Goal: Task Accomplishment & Management: Complete application form

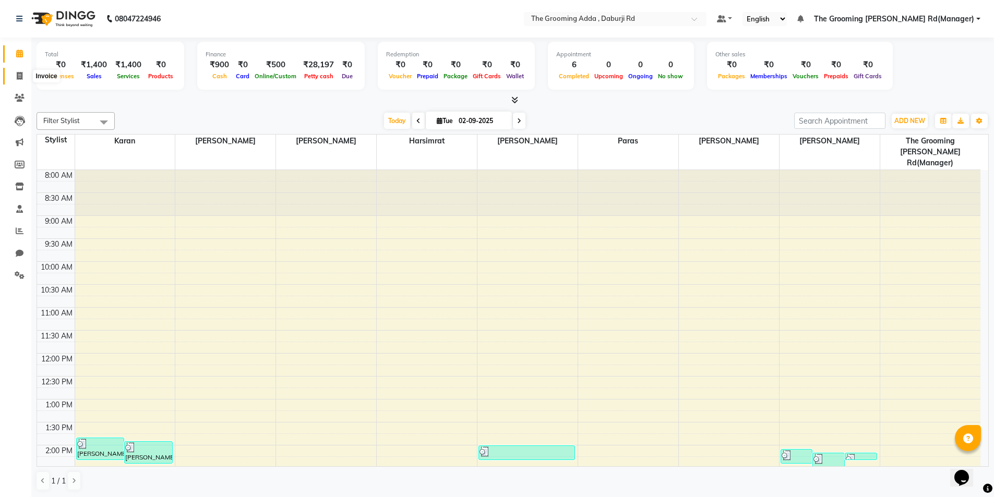
click at [23, 76] on span at bounding box center [19, 76] width 18 height 12
select select "service"
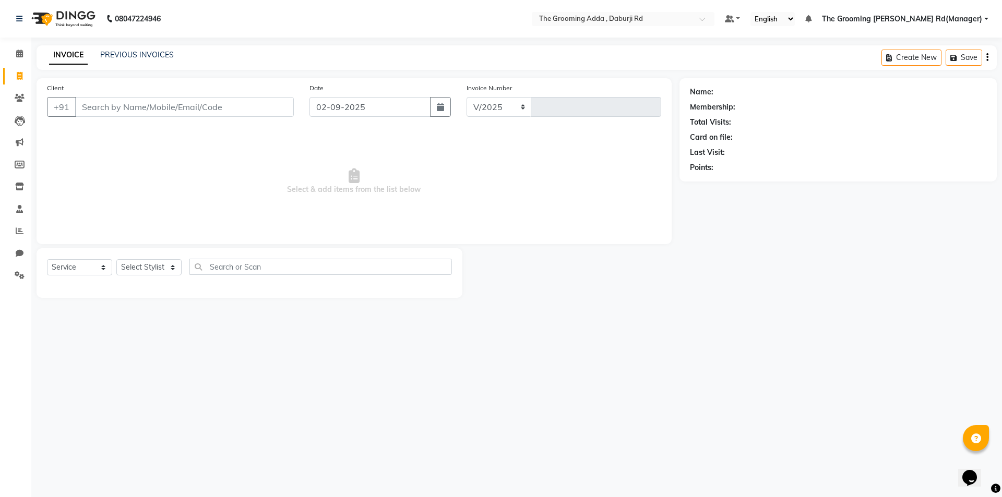
select select "8001"
type input "1872"
click at [97, 108] on input "Client" at bounding box center [184, 107] width 219 height 20
type input "7888703729"
click at [260, 102] on span "Add Client" at bounding box center [266, 107] width 41 height 10
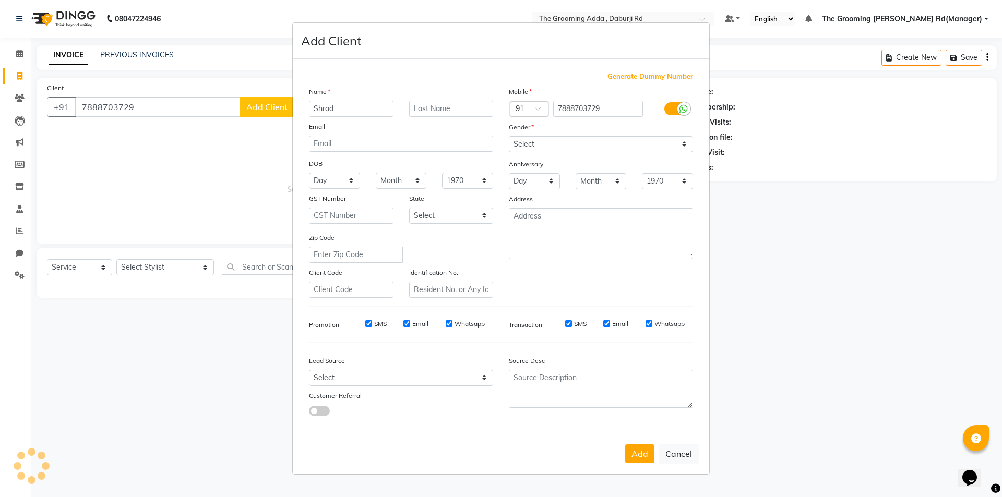
type input "Shrad"
click at [522, 142] on select "Select [DEMOGRAPHIC_DATA] [DEMOGRAPHIC_DATA] Other Prefer Not To Say" at bounding box center [601, 144] width 184 height 16
select select "[DEMOGRAPHIC_DATA]"
click at [509, 136] on select "Select [DEMOGRAPHIC_DATA] [DEMOGRAPHIC_DATA] Other Prefer Not To Say" at bounding box center [601, 144] width 184 height 16
click at [629, 455] on button "Add" at bounding box center [639, 454] width 29 height 19
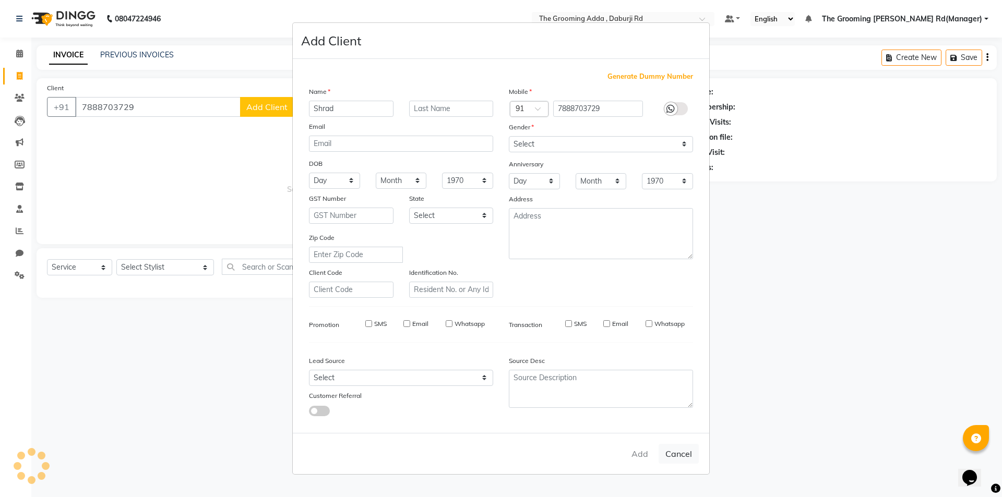
select select
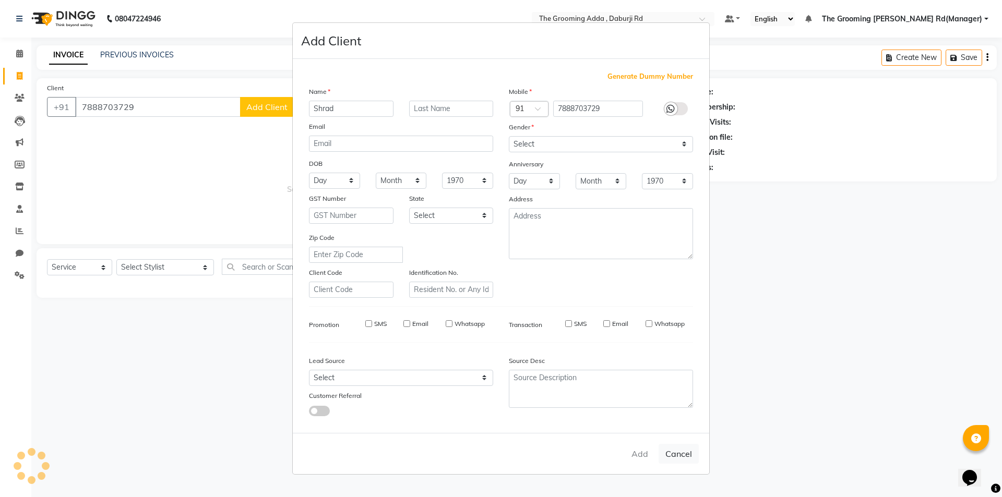
select select
checkbox input "false"
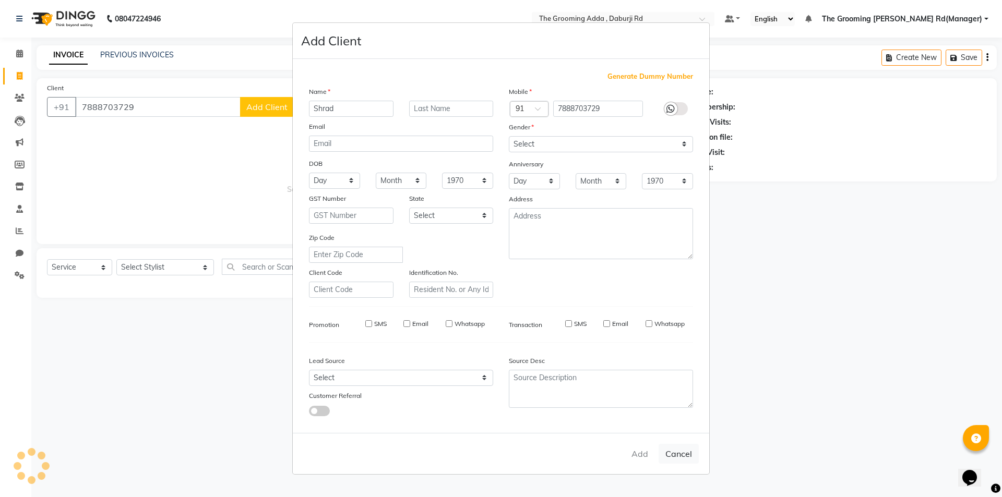
checkbox input "false"
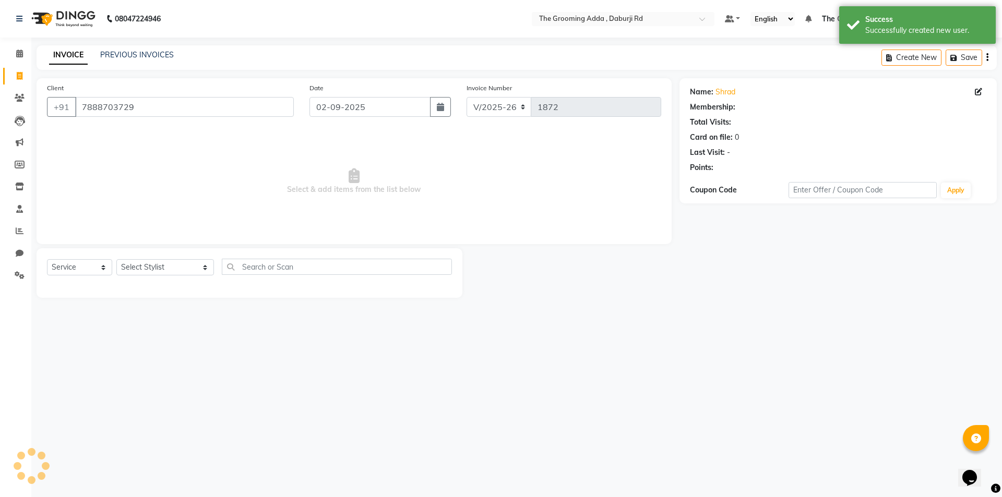
select select "1: Object"
click at [136, 359] on div "08047224946 Select Location × The Grooming Adda , Daburji Rd Default Panel My P…" at bounding box center [501, 248] width 1002 height 497
click at [172, 272] on select "Select Stylist [PERSON_NAME] [PERSON_NAME] [PERSON_NAME] [PERSON_NAME] [PERSON_…" at bounding box center [165, 267] width 98 height 16
select select "79344"
click at [116, 259] on select "Select Stylist [PERSON_NAME] [PERSON_NAME] [PERSON_NAME] [PERSON_NAME] [PERSON_…" at bounding box center [165, 267] width 98 height 16
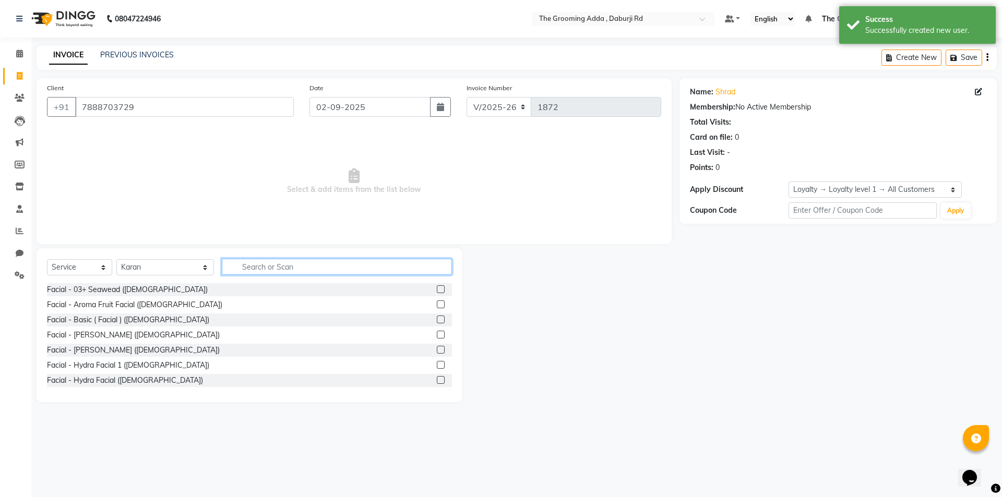
click at [251, 271] on input "text" at bounding box center [337, 267] width 230 height 16
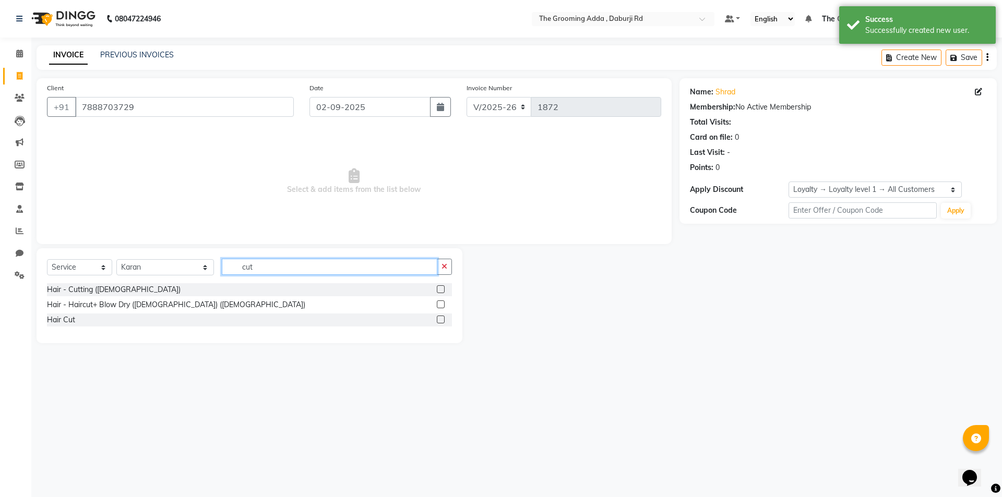
type input "cut"
drag, startPoint x: 443, startPoint y: 319, endPoint x: 435, endPoint y: 317, distance: 8.5
click at [443, 319] on label at bounding box center [441, 320] width 8 height 8
click at [443, 319] on input "checkbox" at bounding box center [440, 320] width 7 height 7
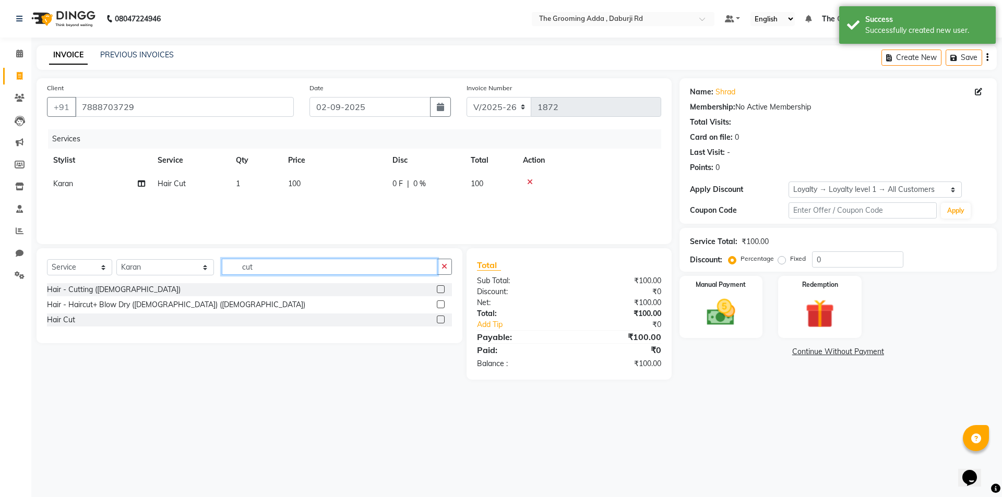
checkbox input "false"
drag, startPoint x: 297, startPoint y: 264, endPoint x: 213, endPoint y: 264, distance: 84.0
click at [213, 264] on div "Select Service Product Membership Package Voucher Prepaid Gift Card Select Styl…" at bounding box center [249, 271] width 405 height 25
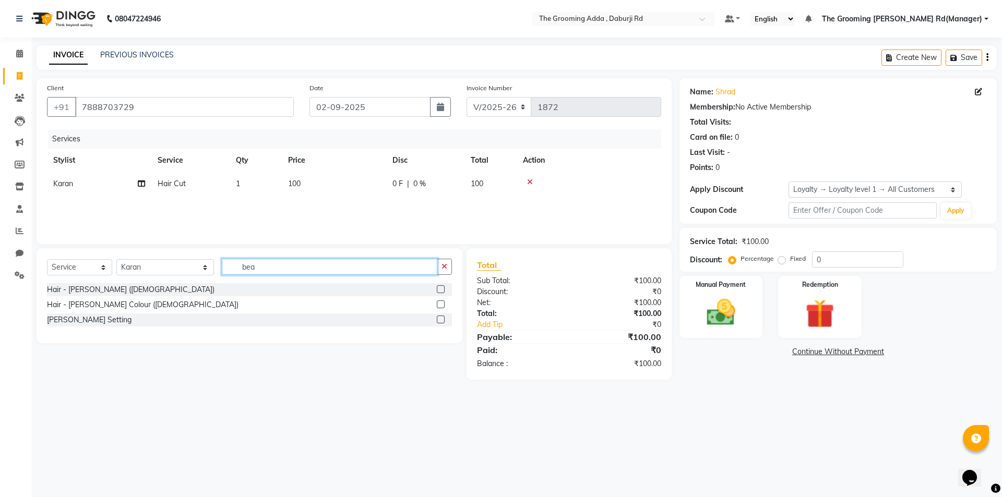
type input "bea"
click at [437, 289] on label at bounding box center [441, 289] width 8 height 8
click at [437, 289] on input "checkbox" at bounding box center [440, 290] width 7 height 7
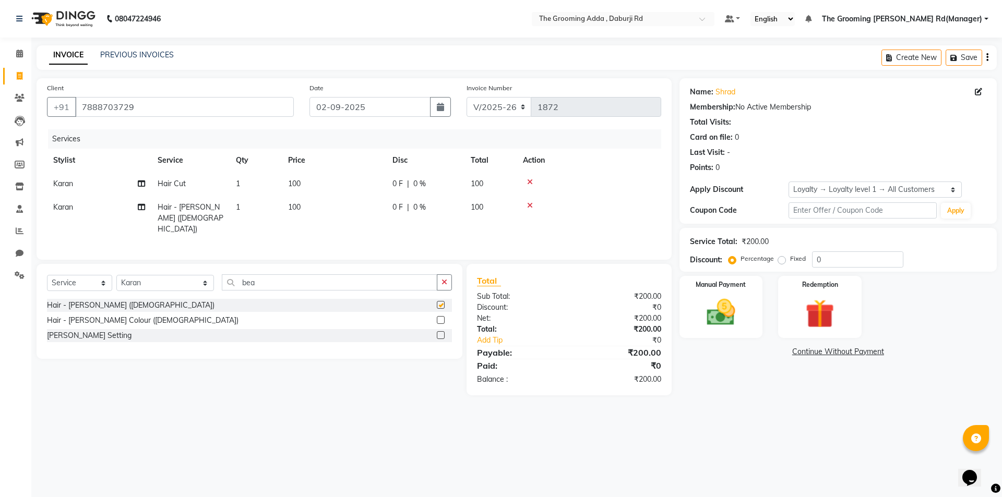
checkbox input "false"
drag, startPoint x: 303, startPoint y: 264, endPoint x: 208, endPoint y: 266, distance: 95.0
click at [208, 275] on div "Select Service Product Membership Package Voucher Prepaid Gift Card Select Styl…" at bounding box center [249, 287] width 405 height 25
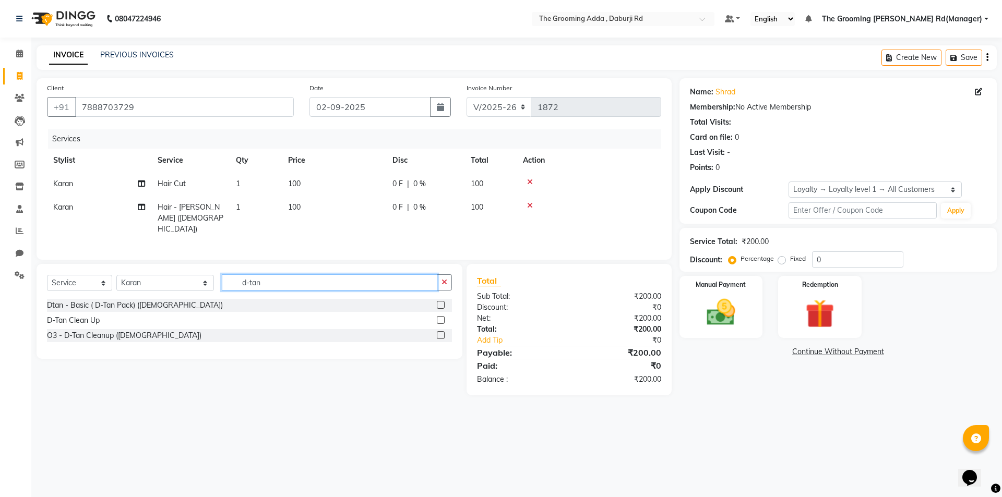
type input "d-tan"
click at [439, 301] on label at bounding box center [441, 305] width 8 height 8
click at [439, 302] on input "checkbox" at bounding box center [440, 305] width 7 height 7
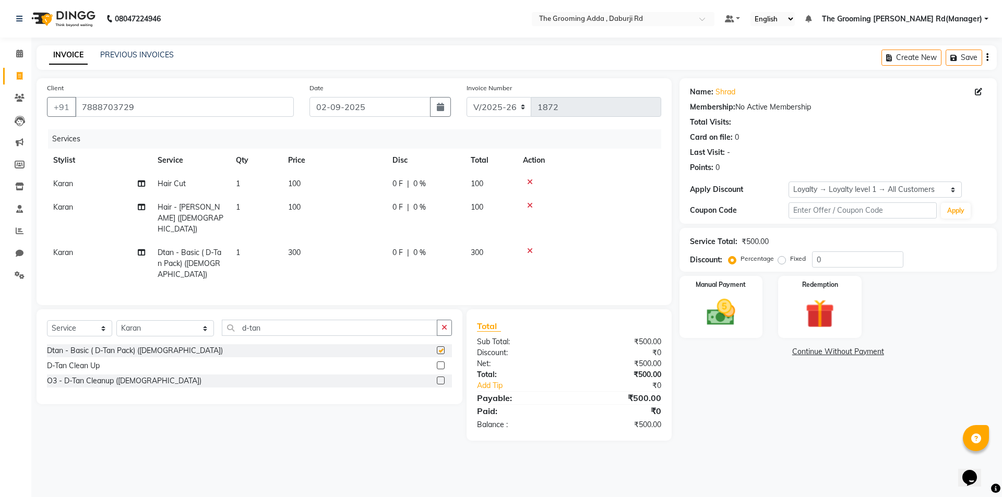
checkbox input "false"
click at [527, 206] on icon at bounding box center [530, 205] width 6 height 7
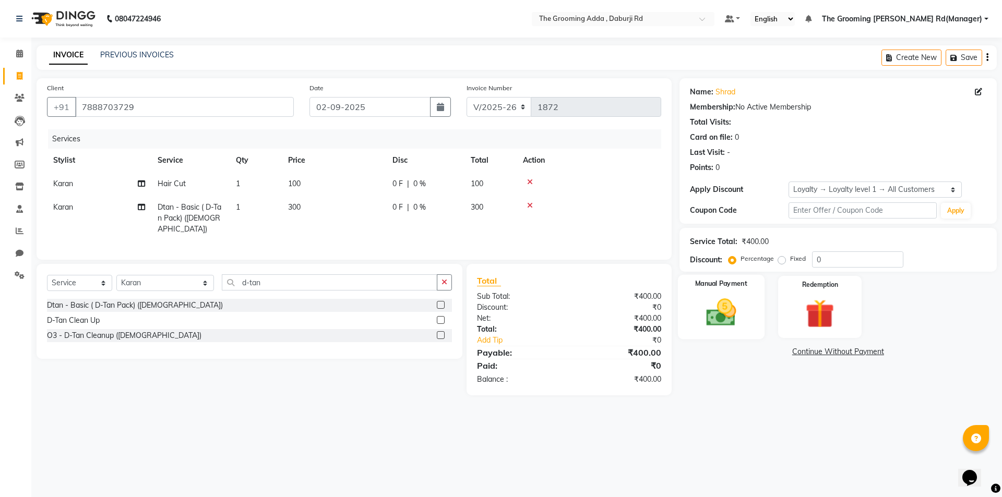
click at [711, 311] on img at bounding box center [721, 312] width 49 height 34
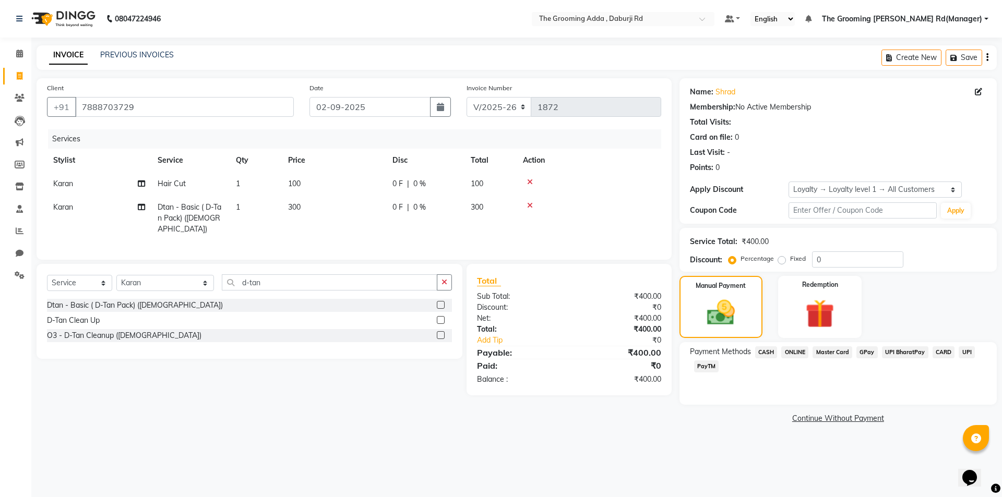
click at [798, 351] on span "ONLINE" at bounding box center [794, 353] width 27 height 12
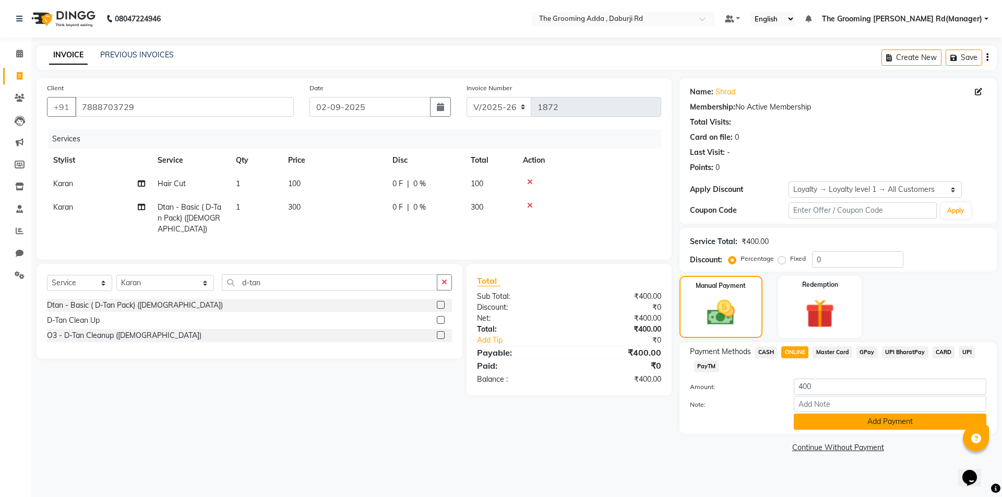
click at [826, 421] on button "Add Payment" at bounding box center [890, 422] width 193 height 16
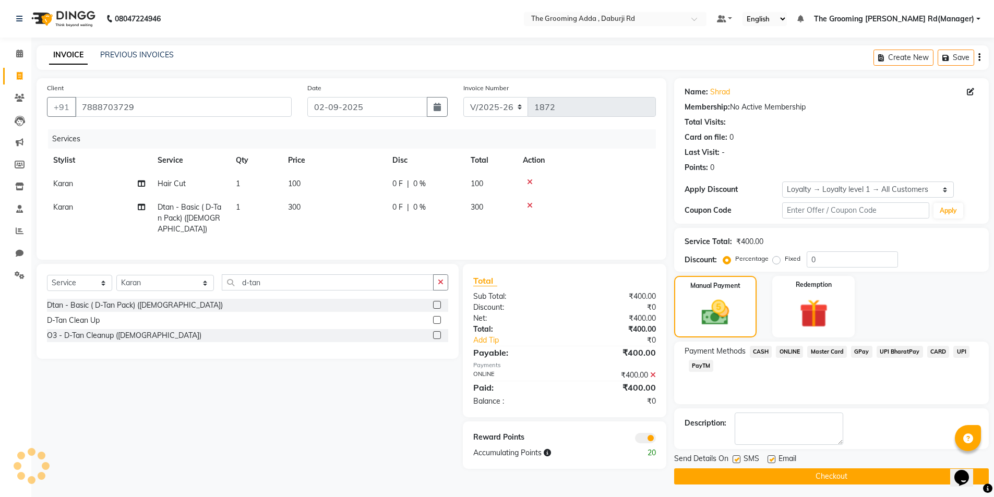
click at [771, 458] on label at bounding box center [772, 460] width 8 height 8
click at [771, 458] on input "checkbox" at bounding box center [771, 460] width 7 height 7
checkbox input "false"
click at [736, 457] on label at bounding box center [737, 460] width 8 height 8
click at [736, 457] on input "checkbox" at bounding box center [736, 460] width 7 height 7
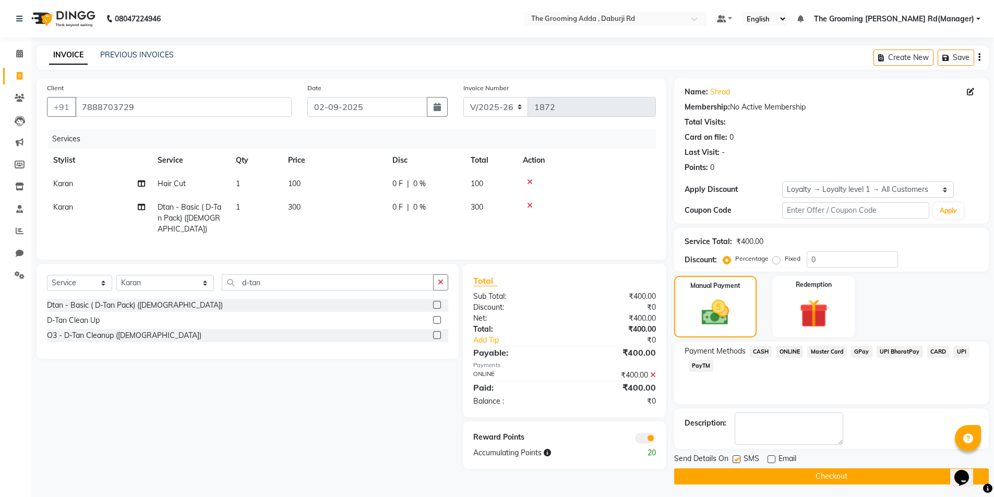
checkbox input "false"
click at [725, 480] on button "Checkout" at bounding box center [831, 477] width 315 height 16
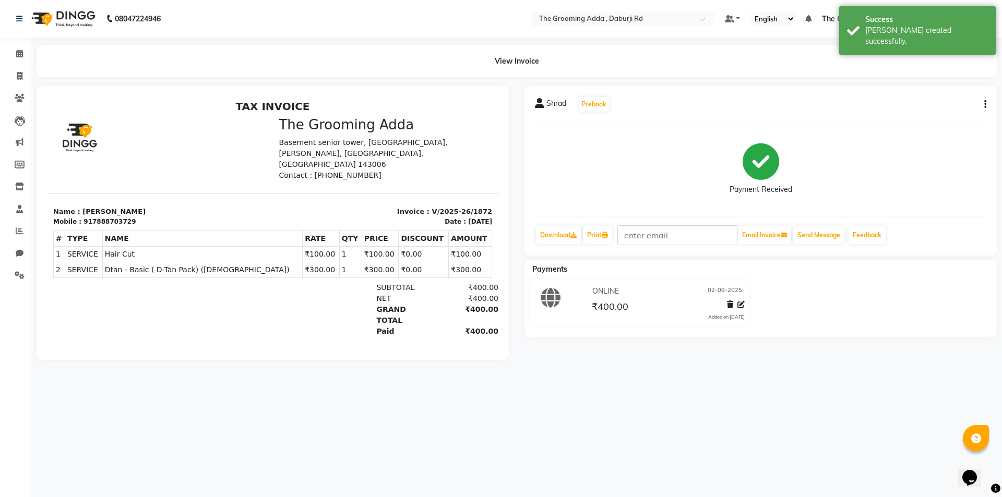
select select "service"
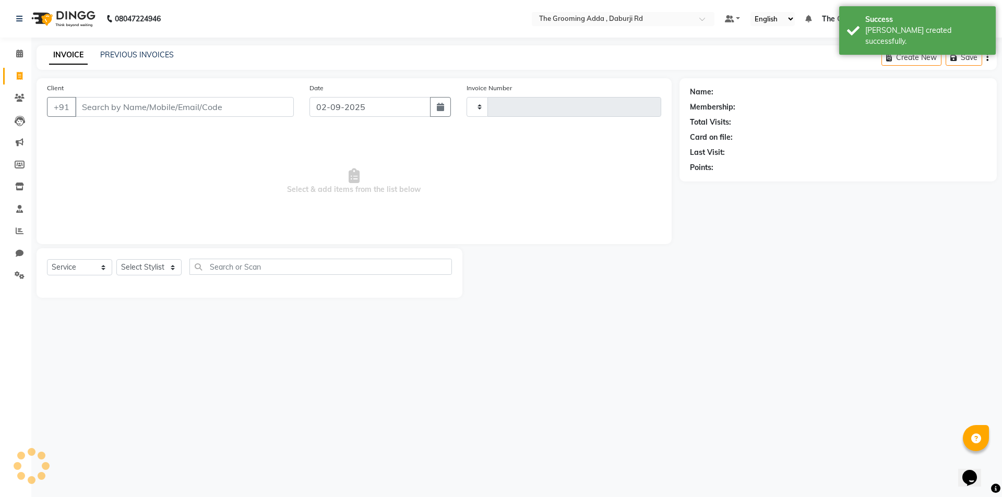
type input "1873"
select select "8001"
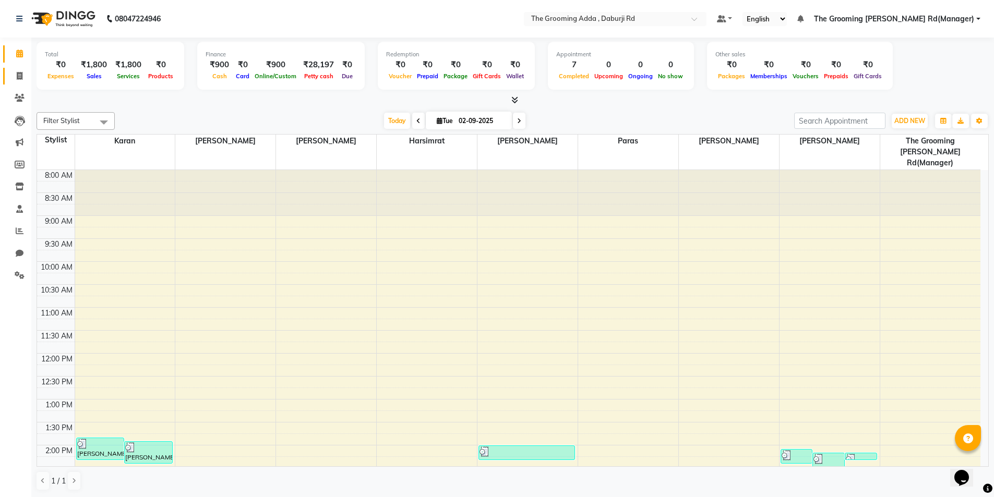
click at [21, 78] on icon at bounding box center [20, 76] width 6 height 8
select select "service"
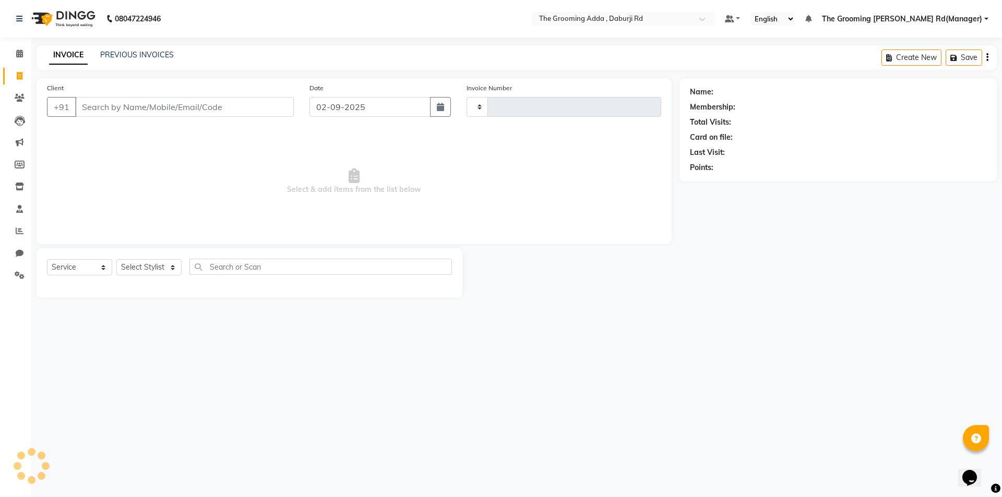
type input "1873"
select select "8001"
click at [80, 112] on input "Client" at bounding box center [184, 107] width 219 height 20
type input "9906286030"
click at [256, 109] on span "Add Client" at bounding box center [266, 107] width 41 height 10
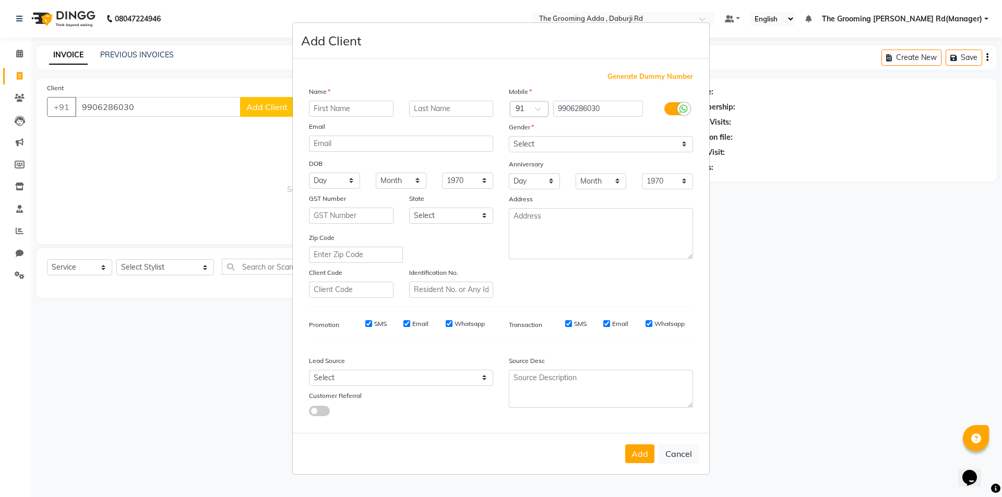
click at [315, 110] on input "text" at bounding box center [351, 109] width 85 height 16
type input "Love"
click at [586, 147] on select "Select [DEMOGRAPHIC_DATA] [DEMOGRAPHIC_DATA] Other Prefer Not To Say" at bounding box center [601, 144] width 184 height 16
select select "[DEMOGRAPHIC_DATA]"
click at [509, 136] on select "Select [DEMOGRAPHIC_DATA] [DEMOGRAPHIC_DATA] Other Prefer Not To Say" at bounding box center [601, 144] width 184 height 16
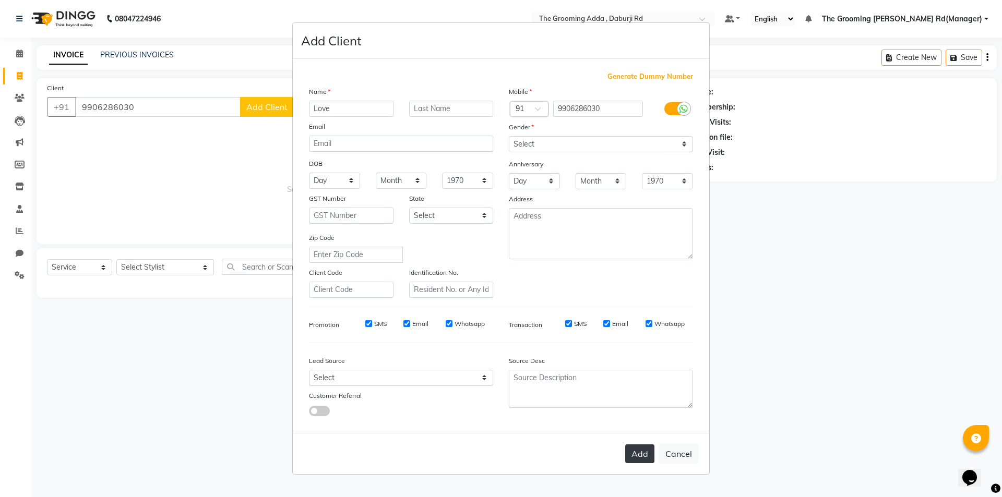
click at [645, 459] on button "Add" at bounding box center [639, 454] width 29 height 19
select select
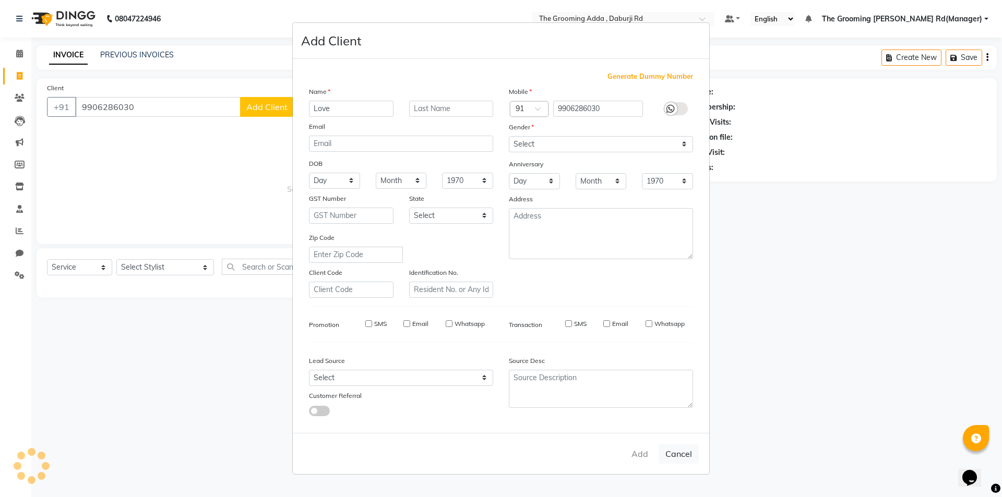
select select
checkbox input "false"
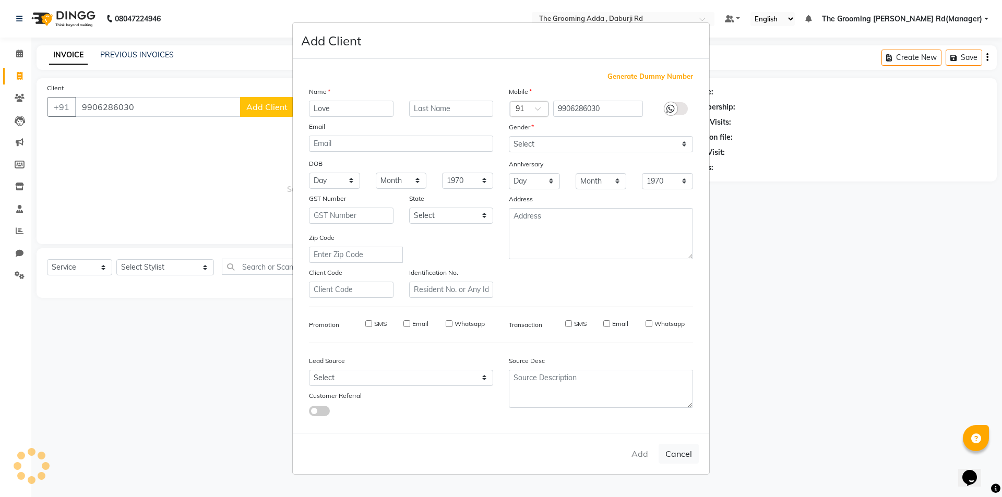
checkbox input "false"
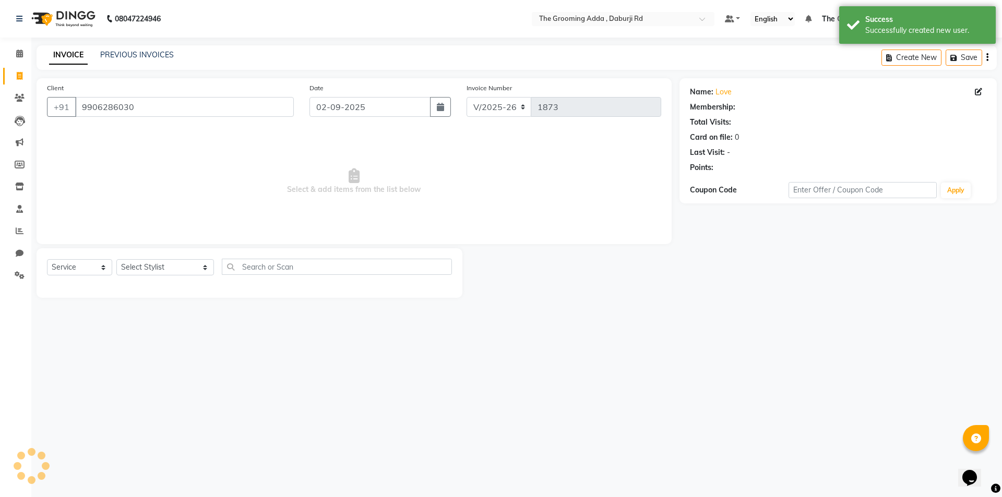
select select "1: Object"
click at [135, 275] on select "Select Stylist [PERSON_NAME] [PERSON_NAME] [PERSON_NAME] [PERSON_NAME] [PERSON_…" at bounding box center [165, 267] width 98 height 16
select select "79351"
click at [116, 259] on select "Select Stylist [PERSON_NAME] [PERSON_NAME] [PERSON_NAME] [PERSON_NAME] [PERSON_…" at bounding box center [165, 267] width 98 height 16
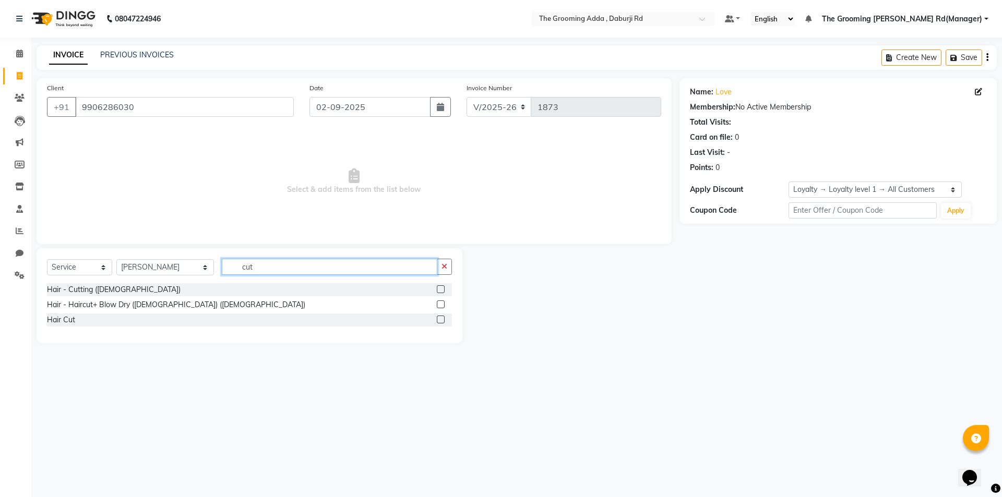
click at [244, 271] on input "cut" at bounding box center [330, 267] width 216 height 16
type input "cut"
